Goal: Task Accomplishment & Management: Manage account settings

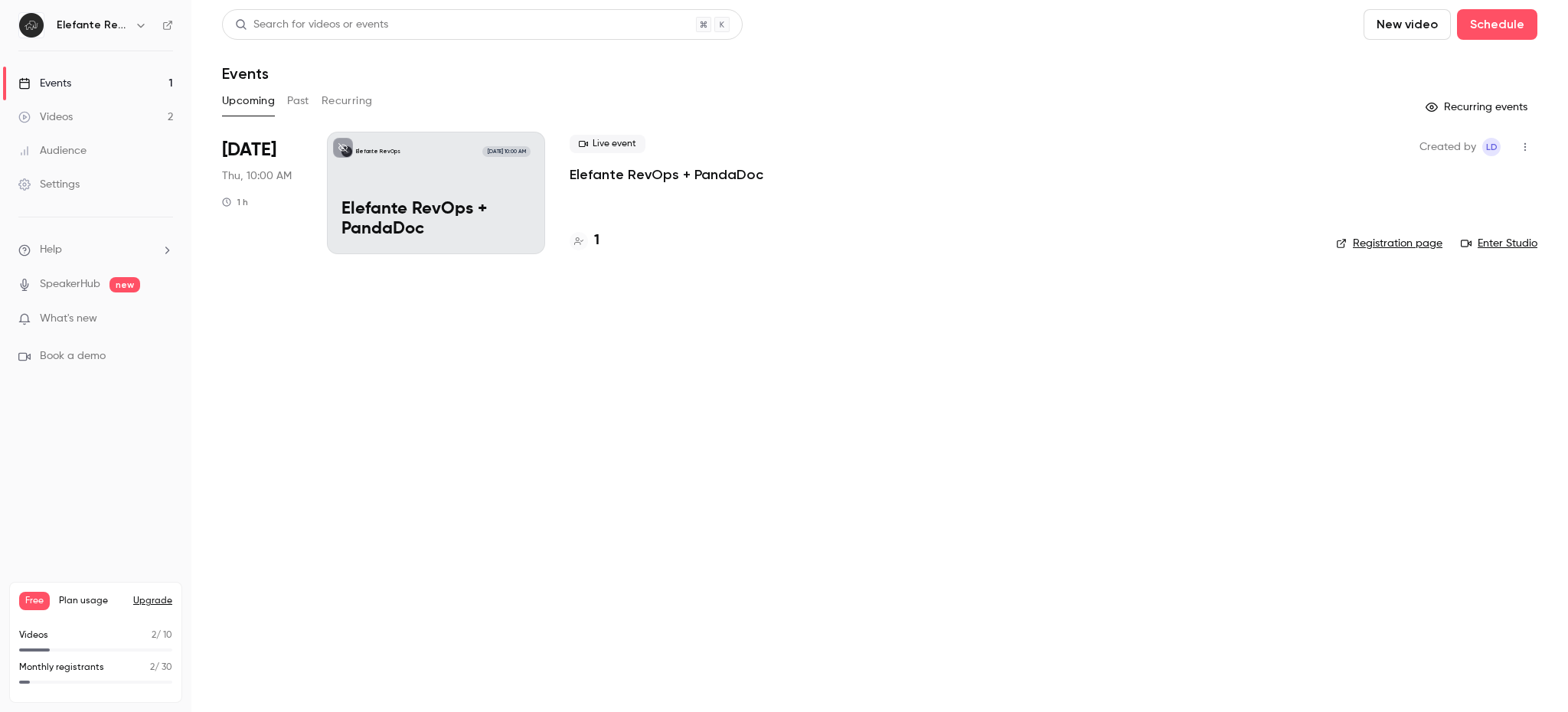
click at [109, 180] on link "Settings" at bounding box center [96, 184] width 192 height 34
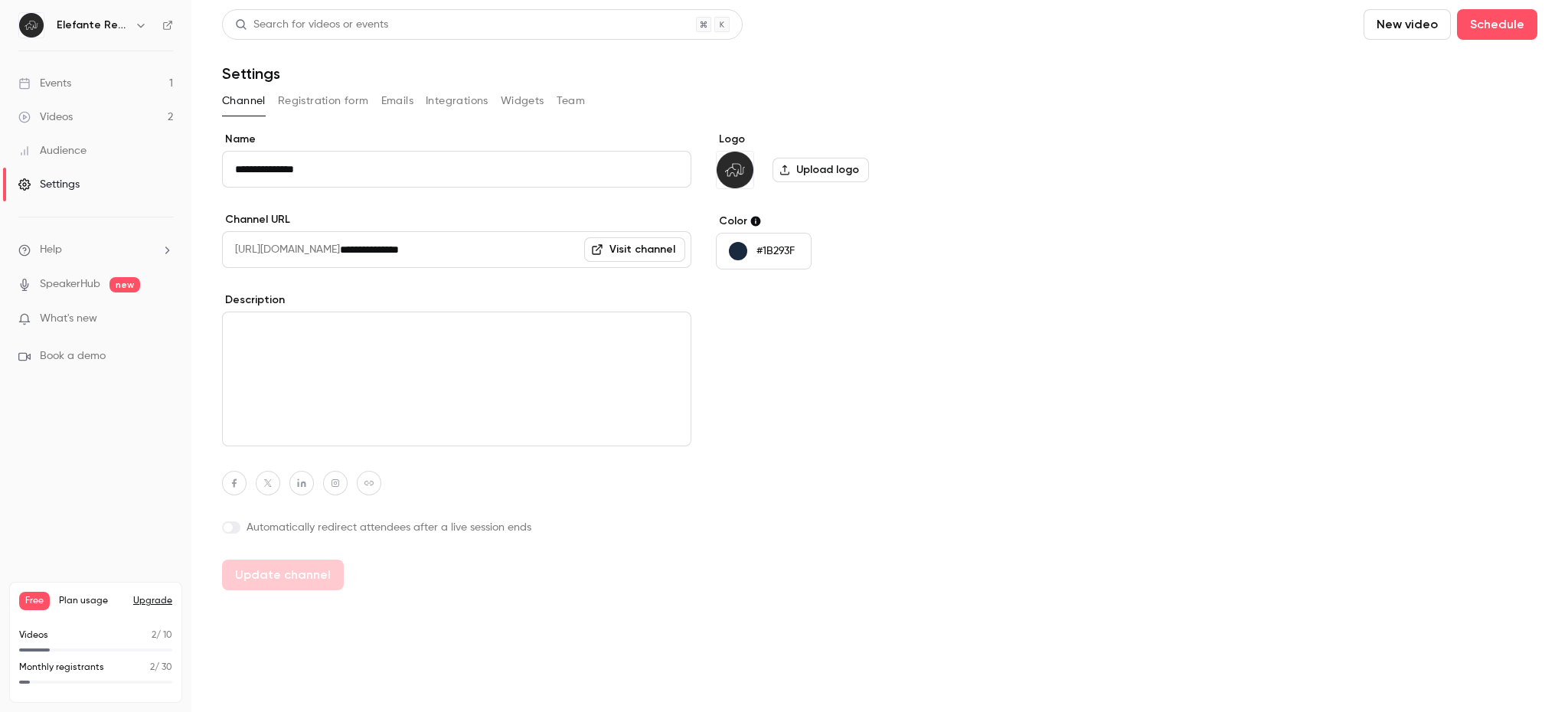
click at [585, 97] on div "Channel Registration form Emails Integrations Widgets Team" at bounding box center [879, 101] width 1316 height 24
click at [576, 99] on button "Team" at bounding box center [571, 101] width 29 height 24
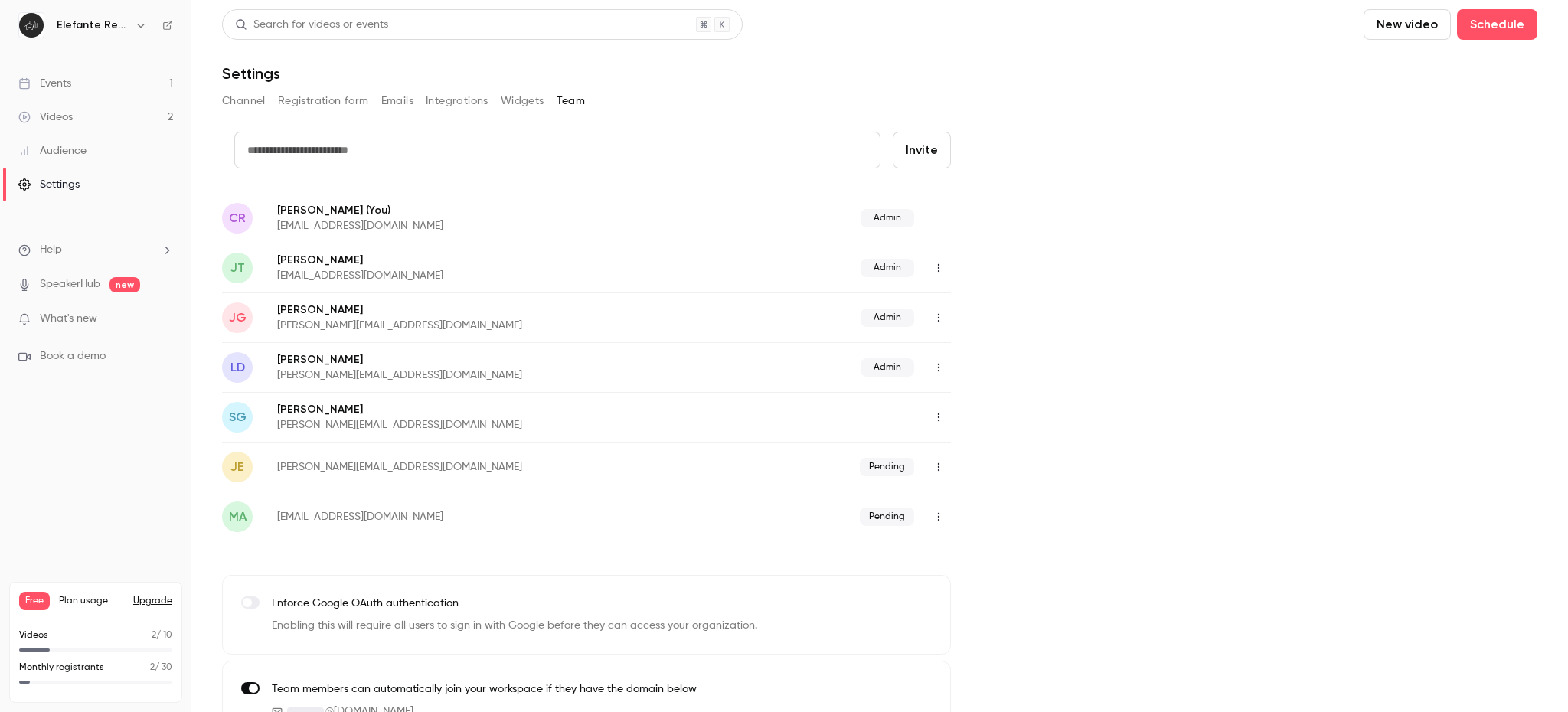
click at [942, 464] on icon "button" at bounding box center [939, 467] width 12 height 10
click at [1002, 506] on div "Resend invitation" at bounding box center [1022, 506] width 117 height 15
click at [938, 418] on icon "button" at bounding box center [939, 417] width 12 height 10
click at [1148, 389] on div at bounding box center [784, 356] width 1568 height 712
